Goal: Transaction & Acquisition: Purchase product/service

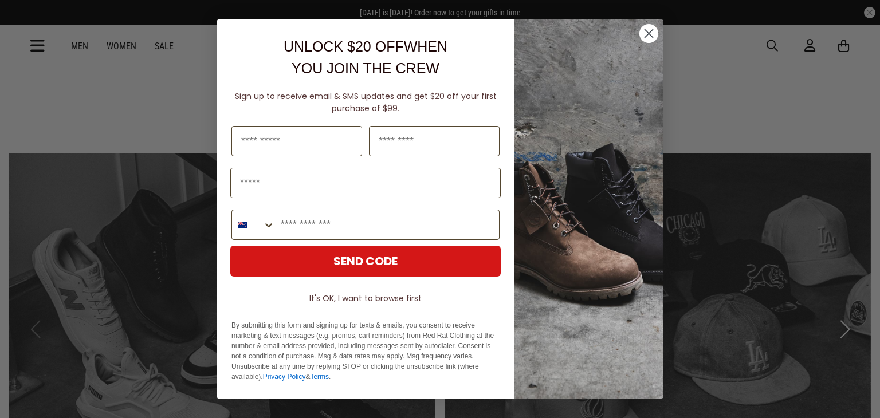
click at [651, 34] on icon "Close dialog" at bounding box center [649, 34] width 8 height 8
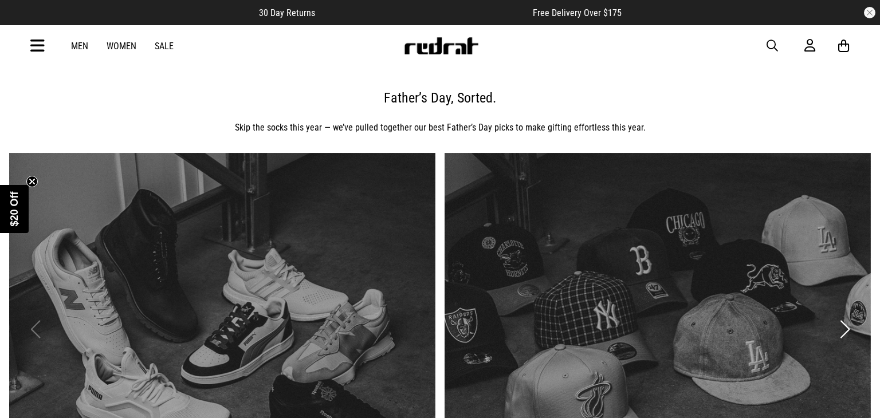
click at [158, 38] on div "Men Women Sale Sign in New Back Footwear Back Mens Back Womens Back Youth & Kid…" at bounding box center [440, 45] width 837 height 41
click at [158, 42] on link "Sale" at bounding box center [164, 46] width 19 height 11
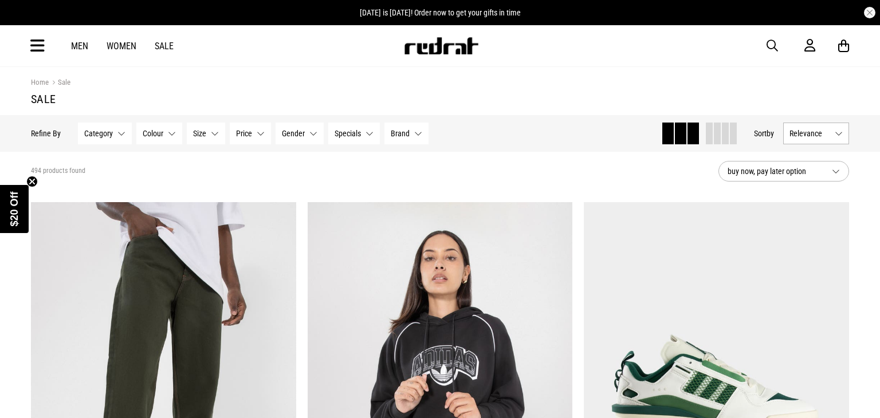
click at [837, 137] on button "Relevance" at bounding box center [817, 134] width 66 height 22
click at [816, 198] on li "Price (Lowest)" at bounding box center [816, 196] width 65 height 21
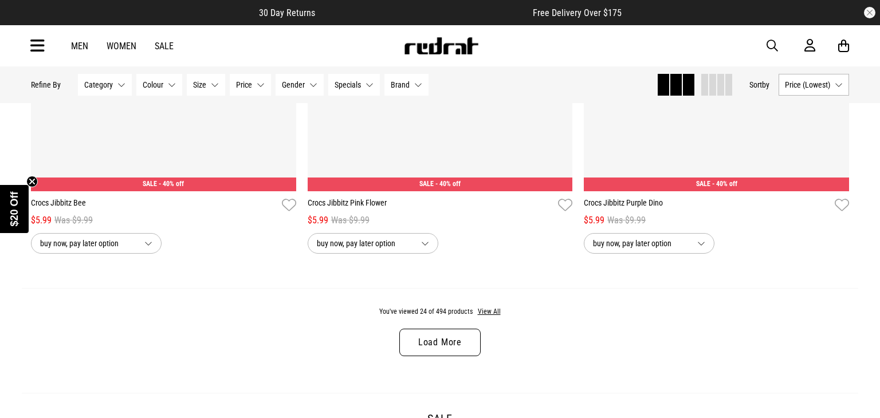
scroll to position [3581, 0]
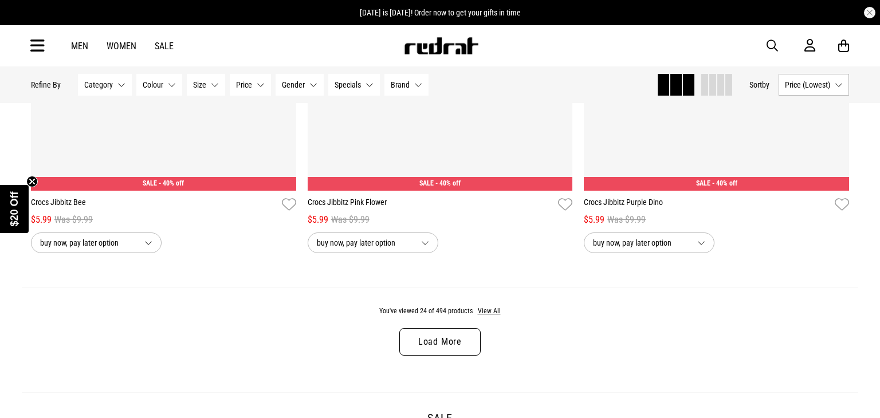
click at [425, 350] on link "Load More" at bounding box center [440, 342] width 81 height 28
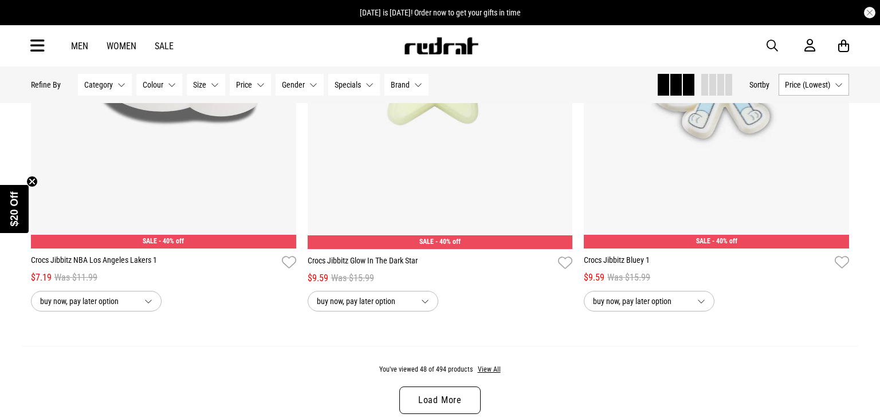
scroll to position [7177, 0]
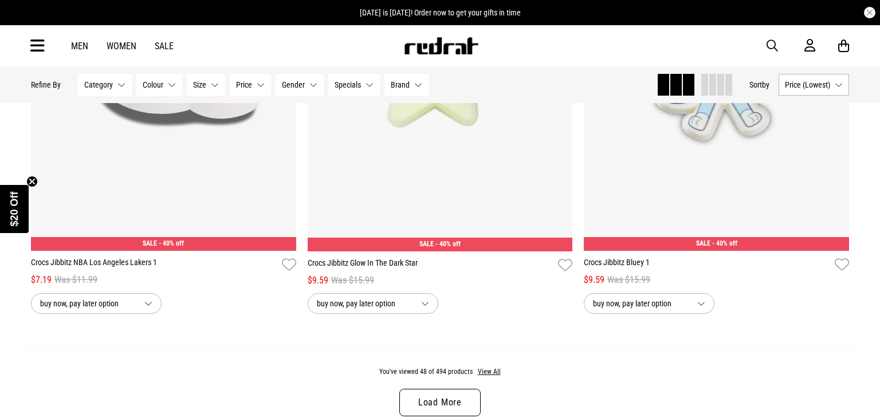
click at [419, 398] on link "Load More" at bounding box center [440, 403] width 81 height 28
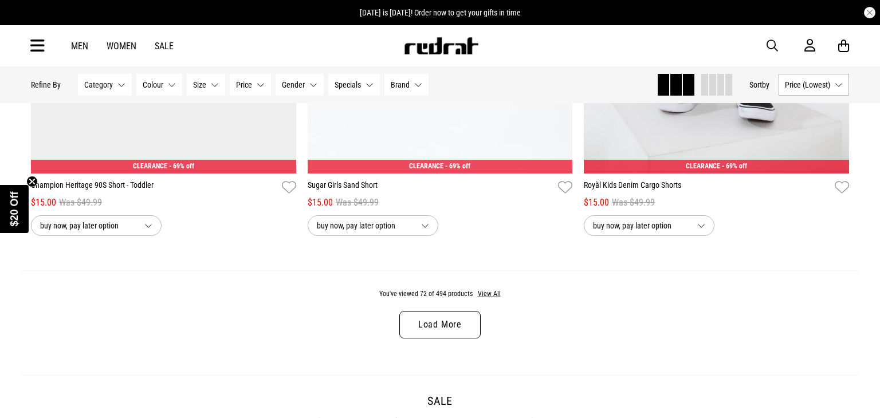
scroll to position [10911, 0]
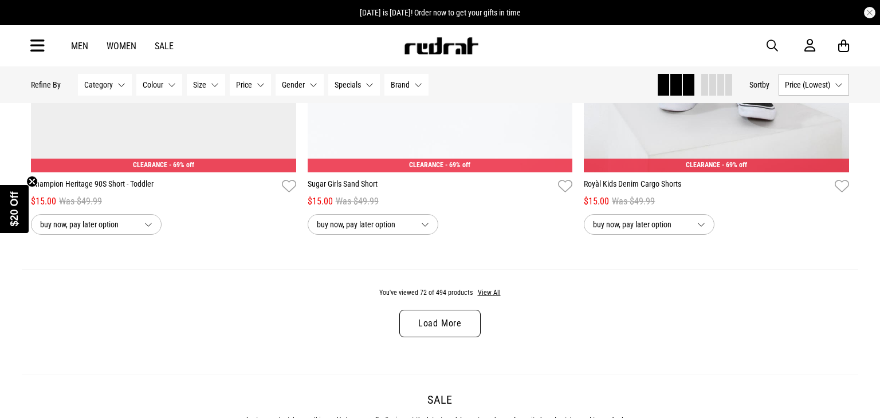
click at [448, 330] on link "Load More" at bounding box center [440, 324] width 81 height 28
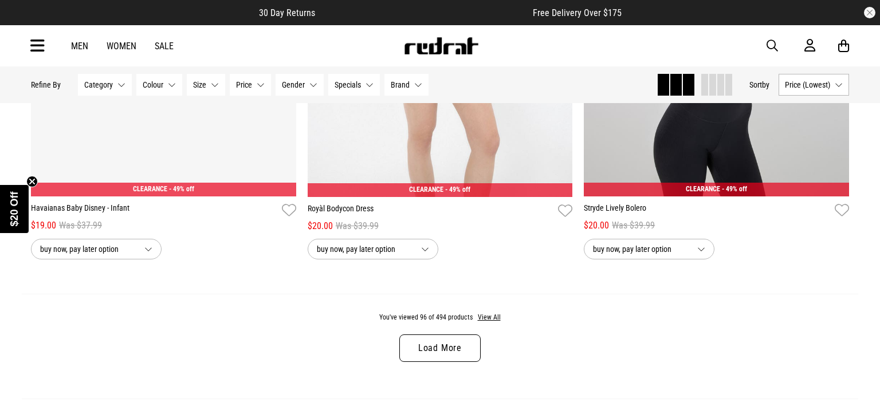
scroll to position [14543, 0]
click at [434, 355] on link "Load More" at bounding box center [440, 348] width 81 height 28
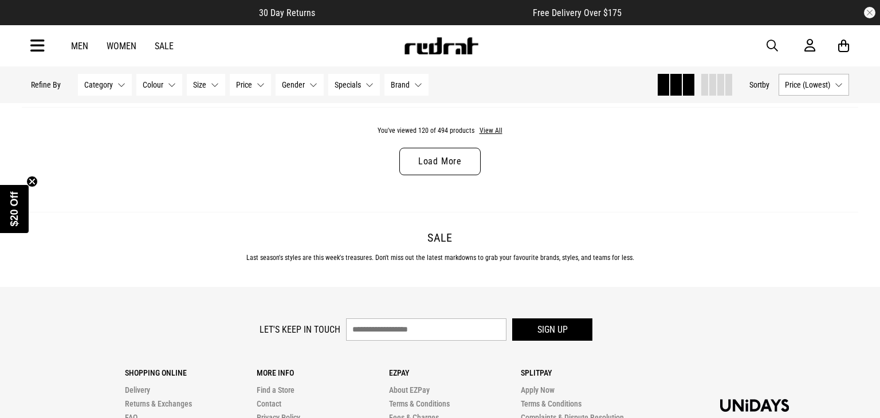
scroll to position [18386, 0]
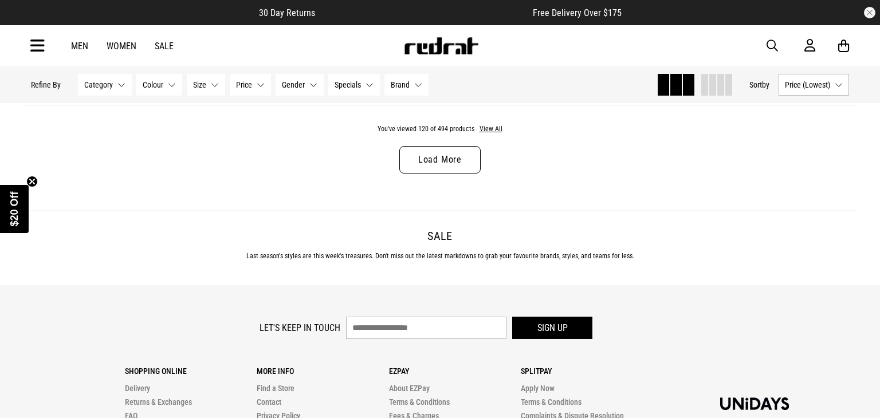
click at [443, 163] on link "Load More" at bounding box center [440, 160] width 81 height 28
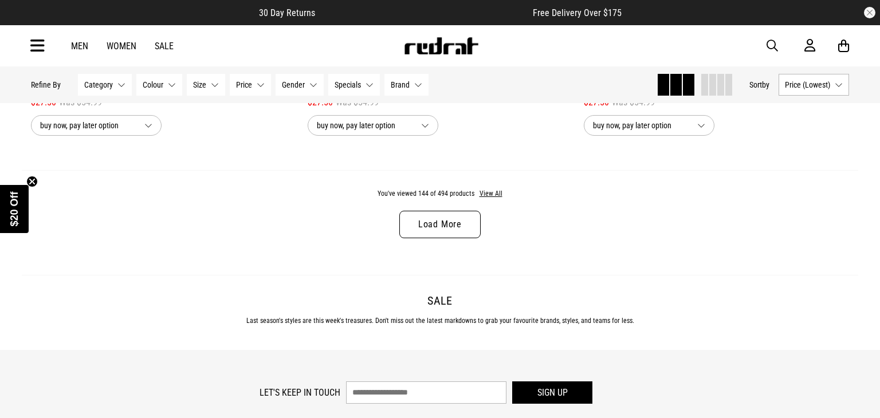
scroll to position [21978, 0]
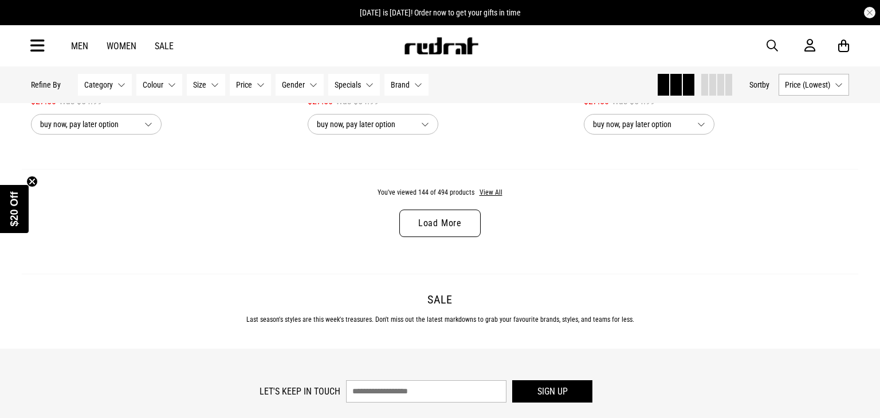
click at [461, 231] on link "Load More" at bounding box center [440, 224] width 81 height 28
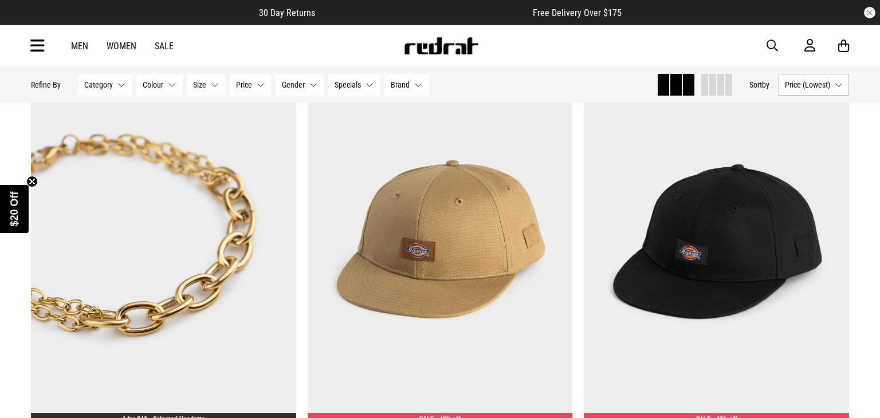
scroll to position [25280, 0]
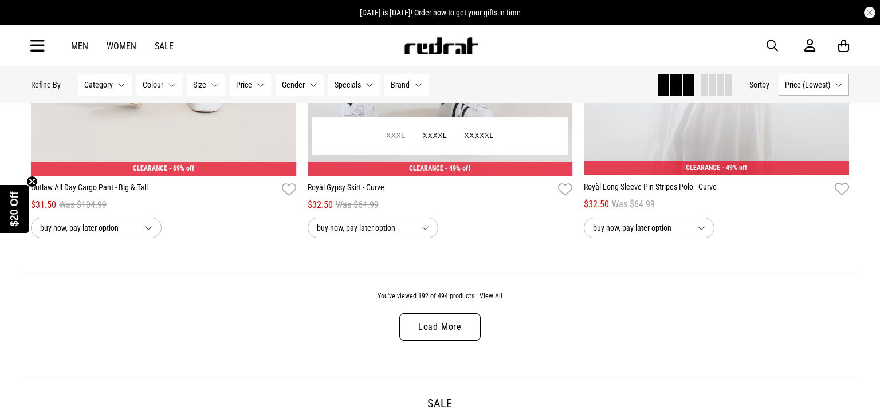
scroll to position [7319, 0]
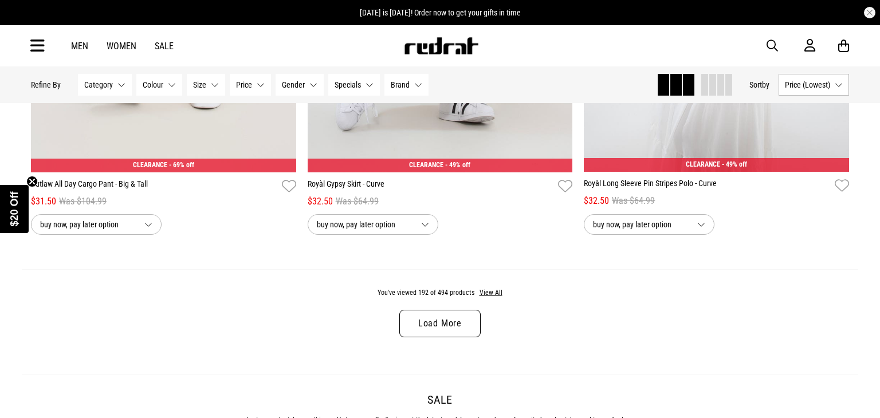
click at [415, 319] on link "Load More" at bounding box center [440, 324] width 81 height 28
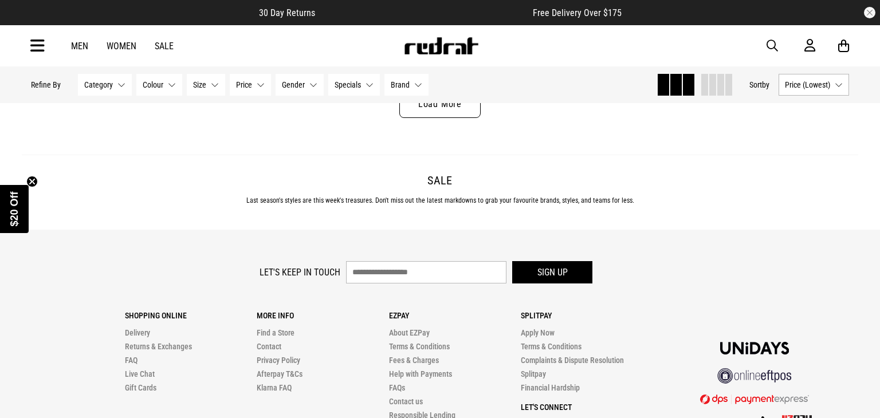
scroll to position [11338, 0]
